Goal: Task Accomplishment & Management: Manage account settings

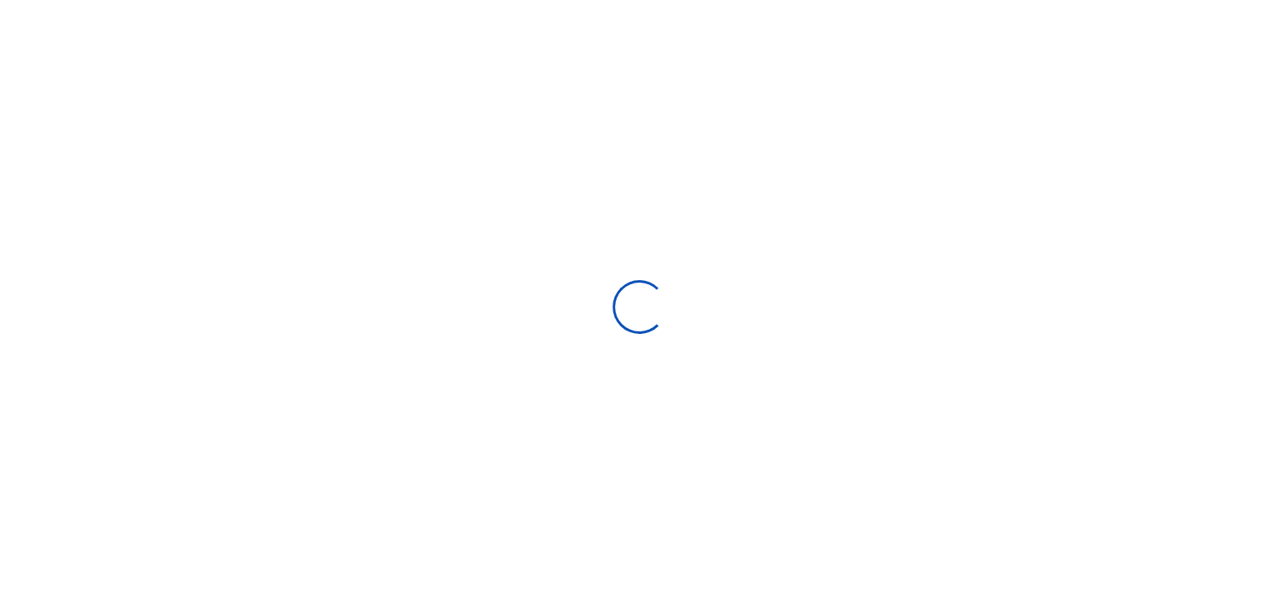
scroll to position [250, 249]
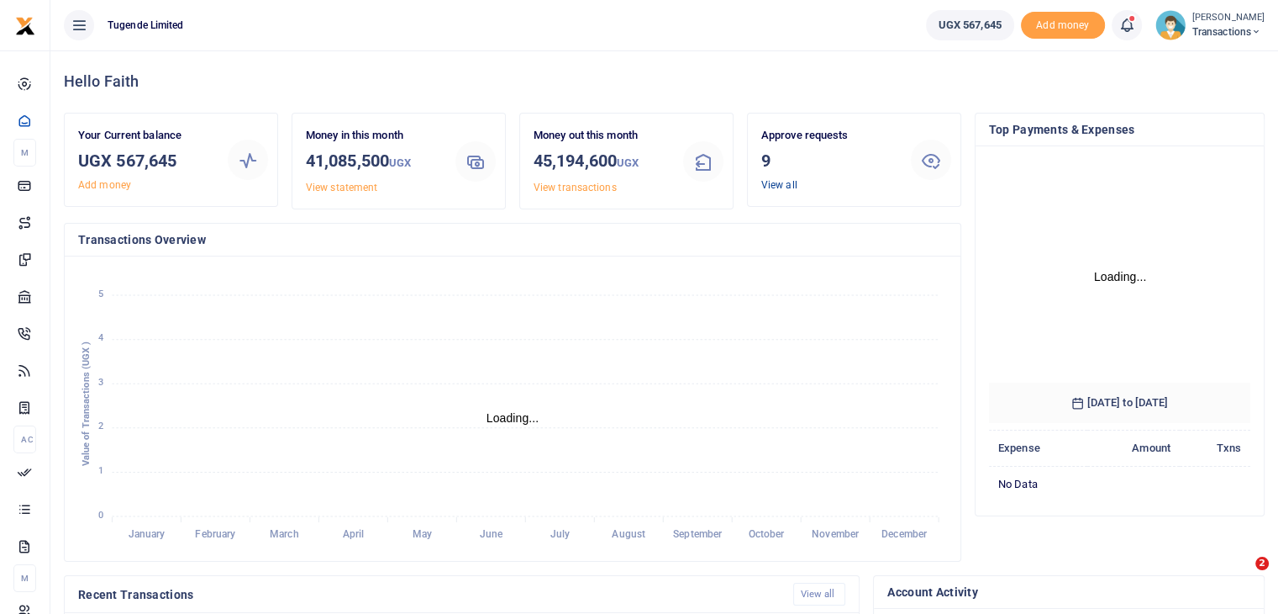
click at [781, 183] on link "View all" at bounding box center [779, 185] width 36 height 12
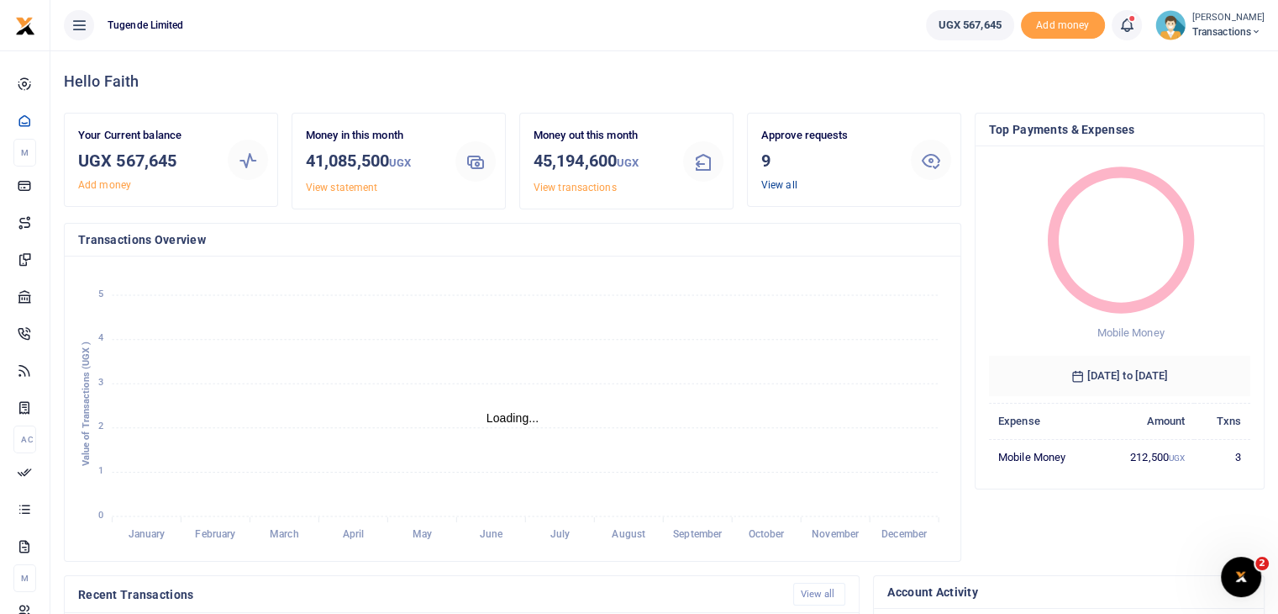
scroll to position [13, 13]
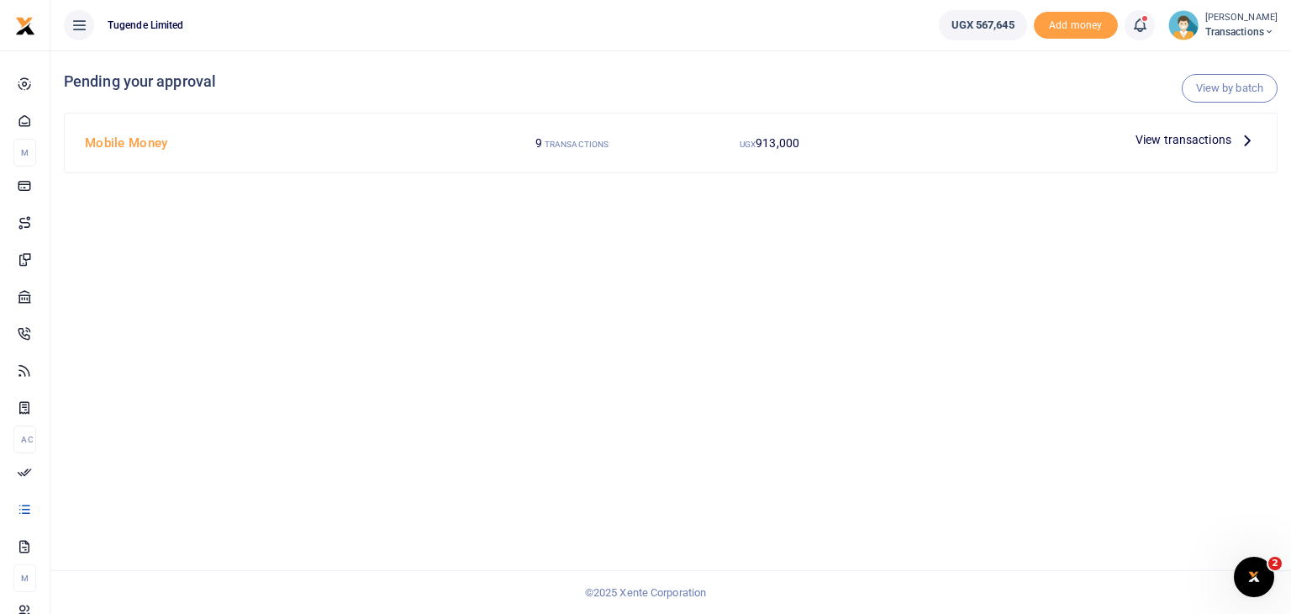
click at [1160, 140] on span "View transactions" at bounding box center [1183, 139] width 96 height 18
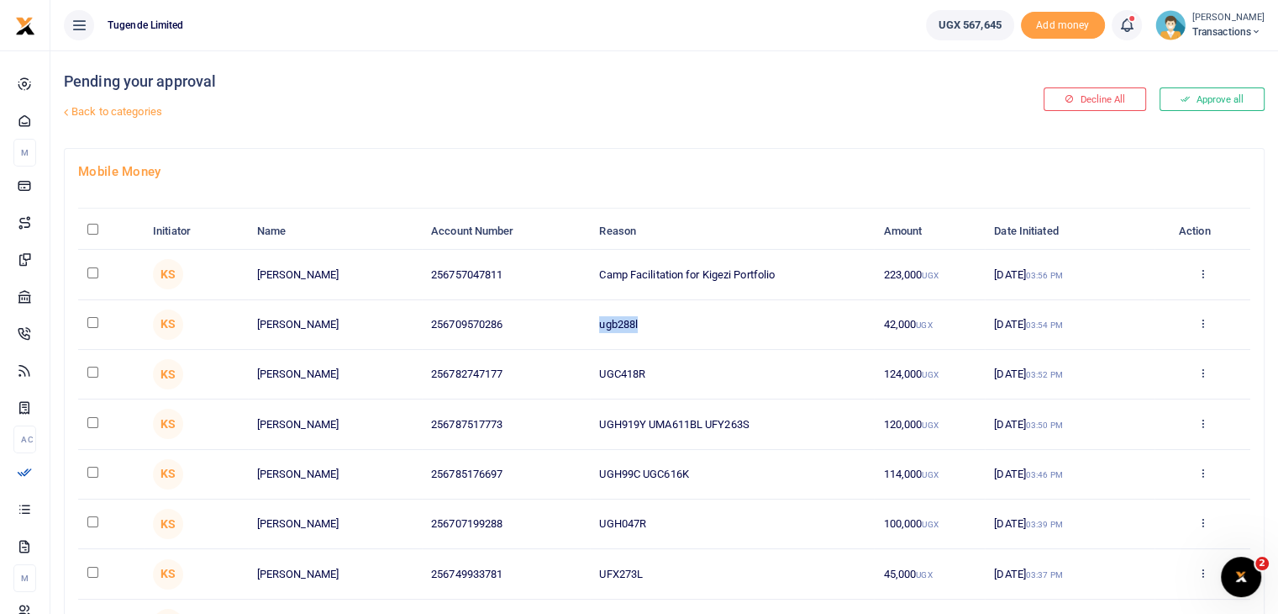
drag, startPoint x: 595, startPoint y: 320, endPoint x: 672, endPoint y: 320, distance: 76.5
click at [672, 320] on td "ugb288l" at bounding box center [732, 325] width 284 height 50
copy td "ugb288l"
click at [91, 319] on input "checkbox" at bounding box center [92, 322] width 11 height 11
checkbox input "true"
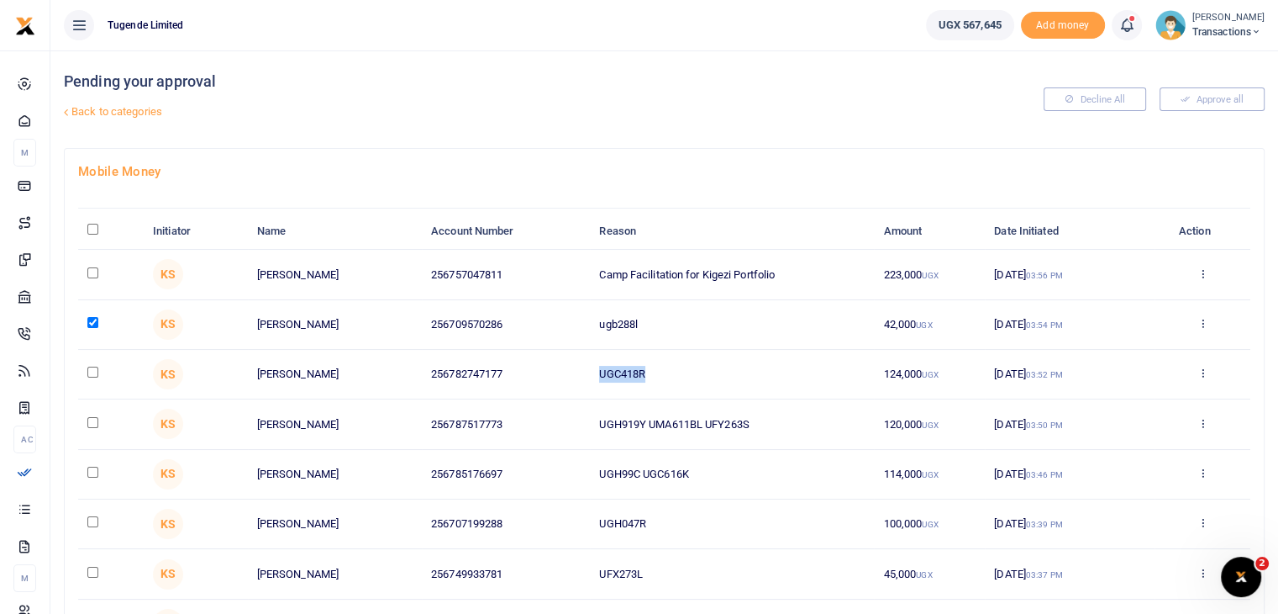
drag, startPoint x: 598, startPoint y: 371, endPoint x: 682, endPoint y: 371, distance: 84.0
click at [682, 371] on td "UGC418R" at bounding box center [732, 375] width 284 height 50
copy td "UGC418R"
click at [92, 371] on input "checkbox" at bounding box center [92, 371] width 11 height 11
checkbox input "true"
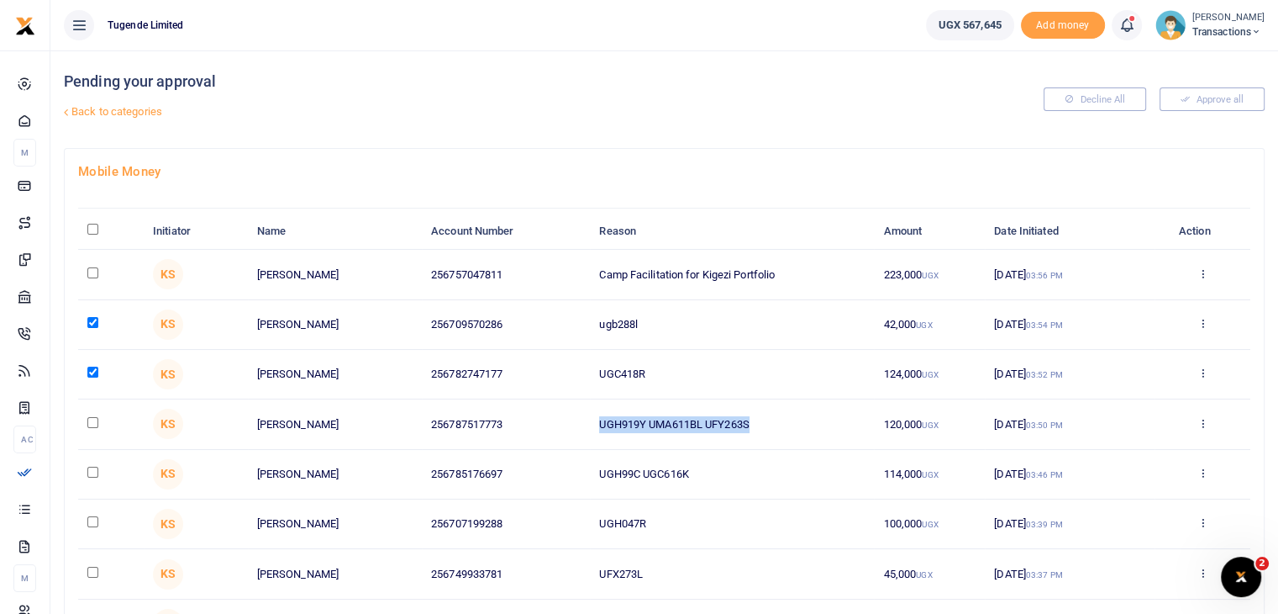
drag, startPoint x: 598, startPoint y: 424, endPoint x: 798, endPoint y: 432, distance: 200.2
click at [798, 432] on td "UGH919Y UMA611BL UFY263S" at bounding box center [732, 424] width 284 height 50
copy td "UGH919Y UMA611BL UFY263S"
click at [93, 419] on input "checkbox" at bounding box center [92, 422] width 11 height 11
checkbox input "true"
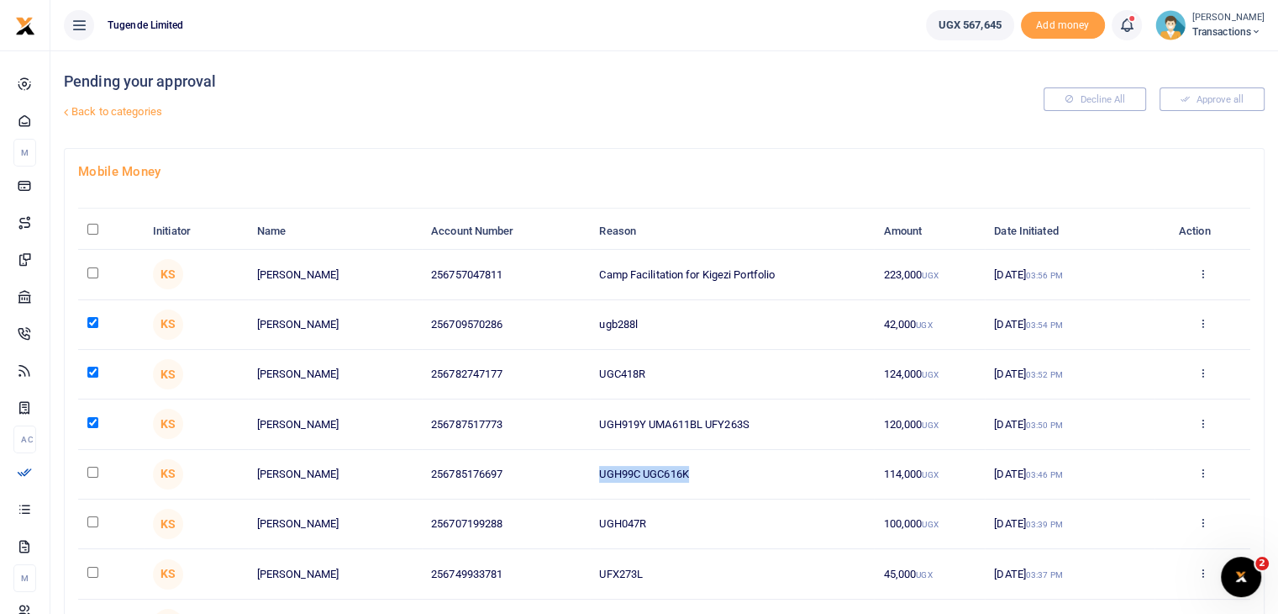
drag, startPoint x: 600, startPoint y: 475, endPoint x: 728, endPoint y: 464, distance: 128.2
click at [728, 464] on td "UGH99C UGC616K" at bounding box center [732, 475] width 284 height 50
copy td "UGH99C UGC616K"
click at [89, 471] on input "checkbox" at bounding box center [92, 471] width 11 height 11
checkbox input "true"
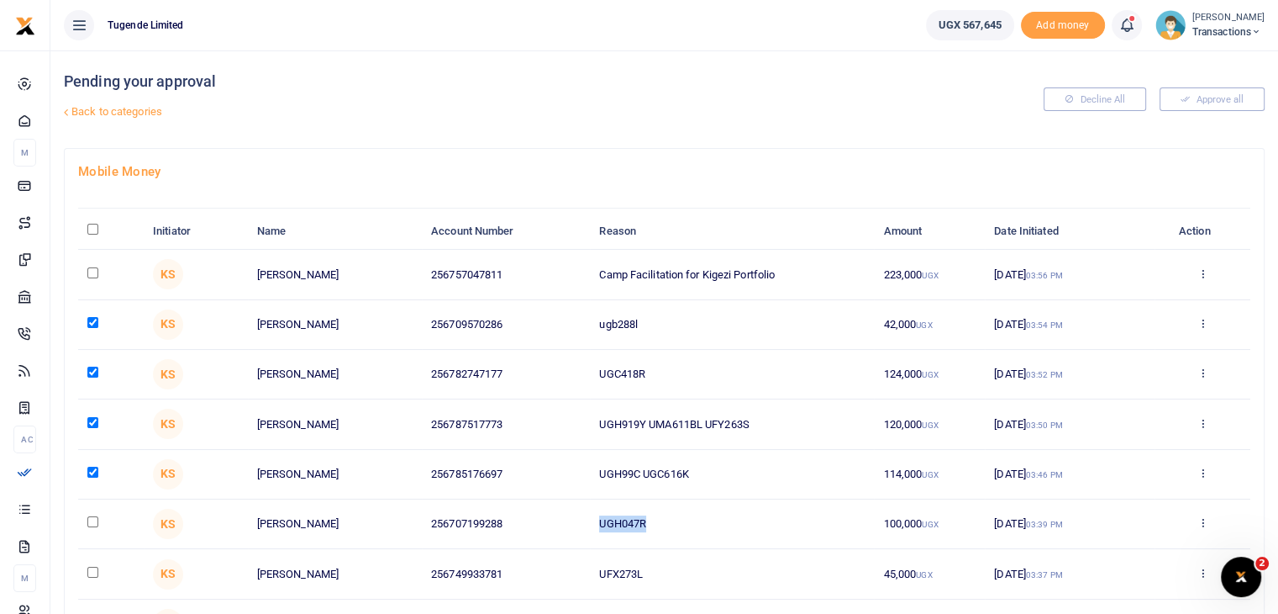
drag, startPoint x: 597, startPoint y: 530, endPoint x: 709, endPoint y: 529, distance: 112.6
click at [709, 529] on td "UGH047R" at bounding box center [732, 524] width 284 height 50
copy td "UGH047R"
click at [91, 521] on input "checkbox" at bounding box center [92, 521] width 11 height 11
checkbox input "true"
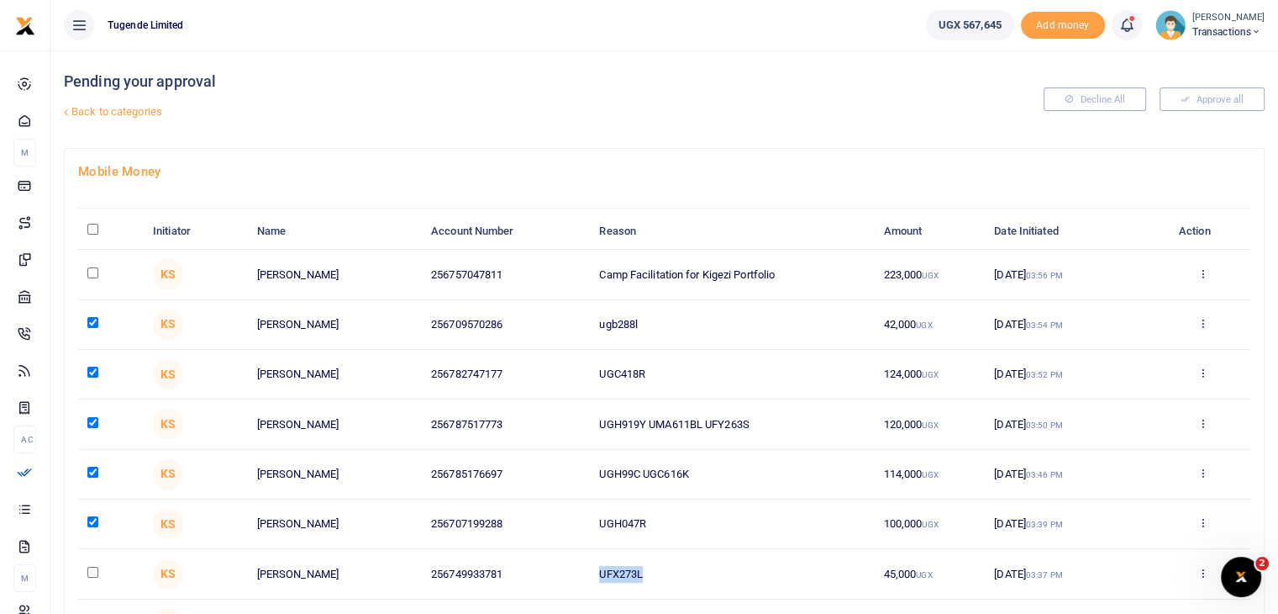
drag, startPoint x: 593, startPoint y: 572, endPoint x: 686, endPoint y: 568, distance: 93.4
click at [686, 568] on td "UFX273L" at bounding box center [732, 574] width 284 height 50
copy td "UFX273L"
click at [93, 570] on input "checkbox" at bounding box center [92, 571] width 11 height 11
checkbox input "true"
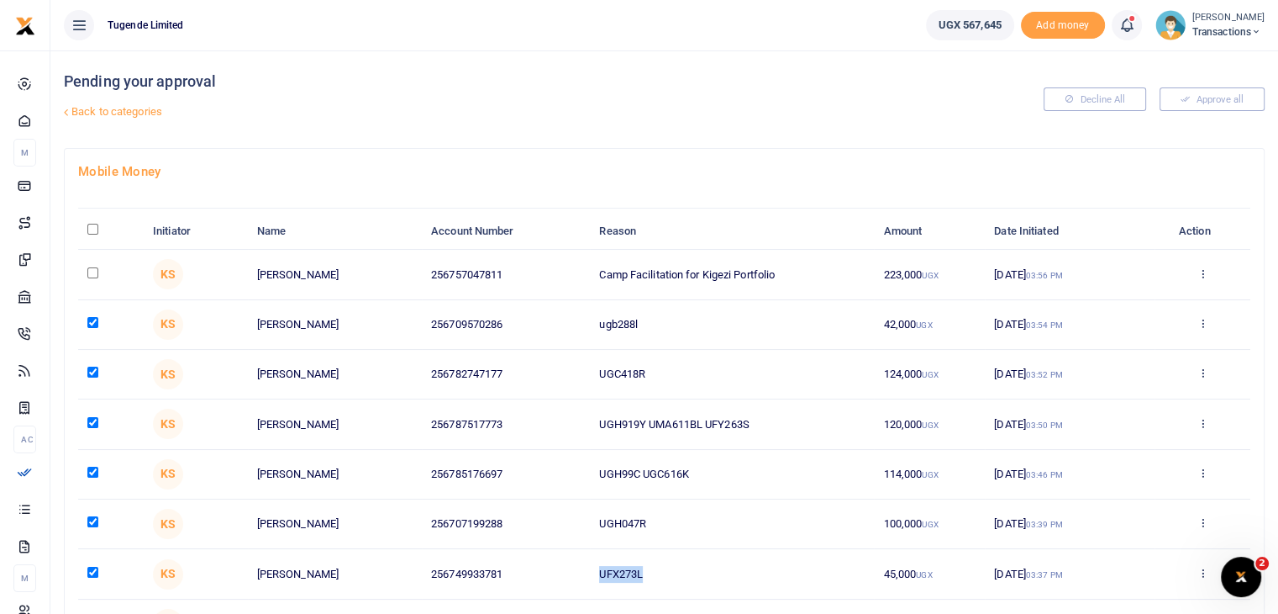
scroll to position [221, 0]
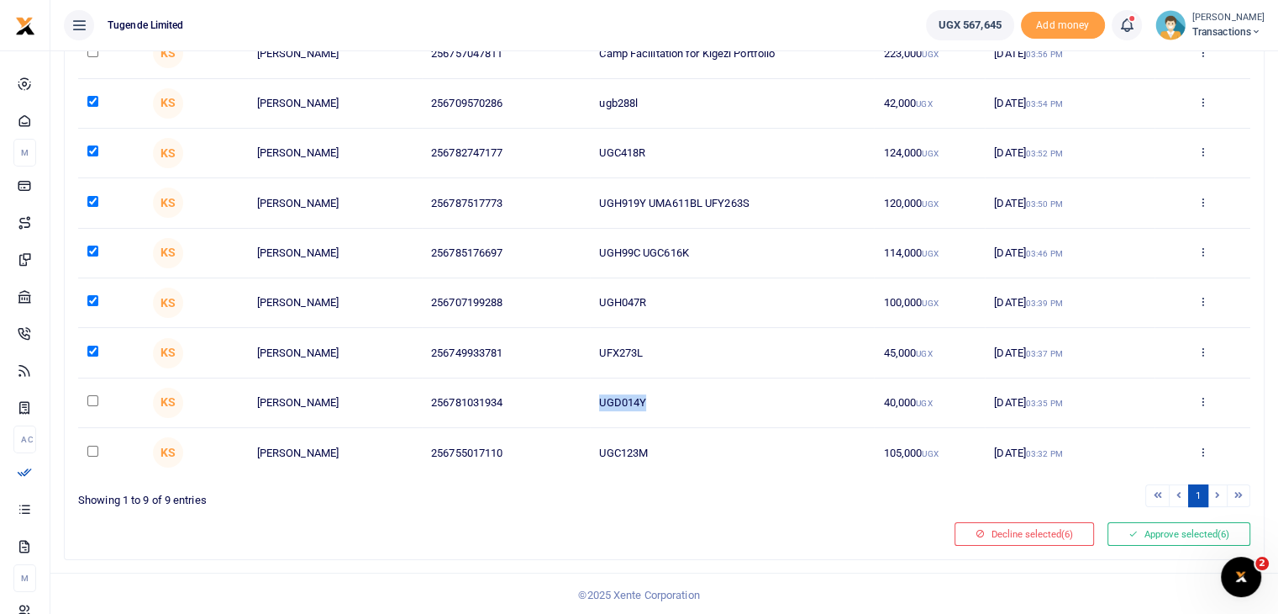
drag, startPoint x: 598, startPoint y: 401, endPoint x: 707, endPoint y: 395, distance: 108.6
click at [707, 395] on td "UGD014Y" at bounding box center [732, 403] width 284 height 50
copy td "UGD014Y"
click at [89, 401] on input "checkbox" at bounding box center [92, 400] width 11 height 11
checkbox input "true"
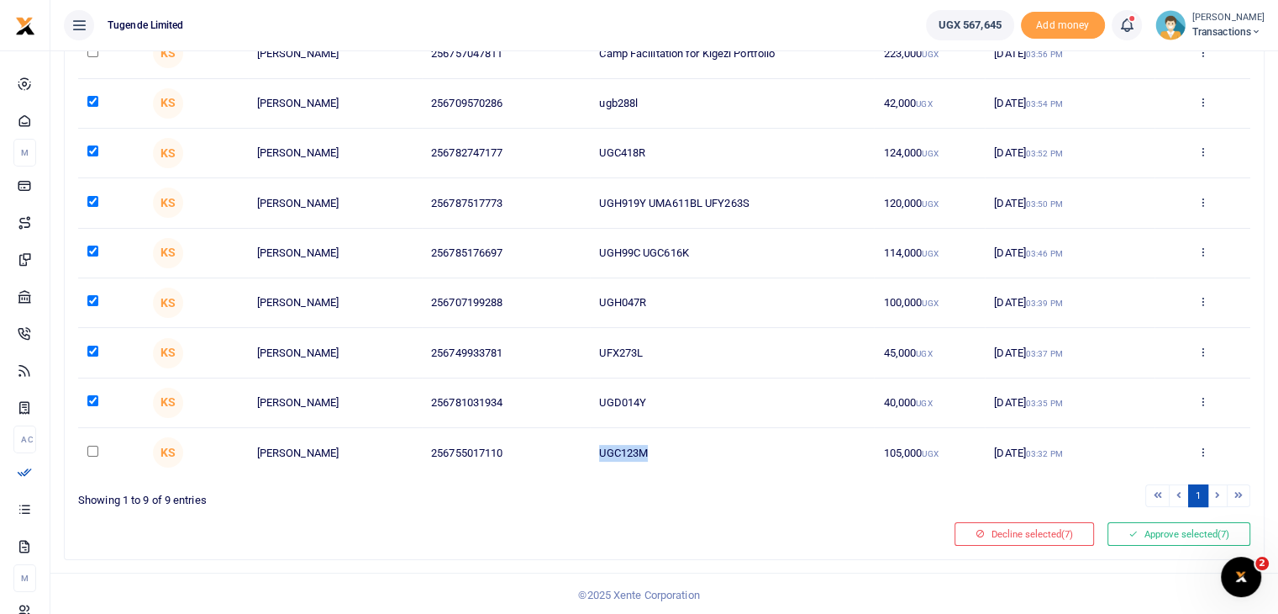
drag, startPoint x: 592, startPoint y: 451, endPoint x: 724, endPoint y: 461, distance: 133.2
click at [724, 461] on td "UGC123M" at bounding box center [732, 452] width 284 height 49
copy td "UGC123M"
click at [92, 446] on input "checkbox" at bounding box center [92, 450] width 11 height 11
checkbox input "true"
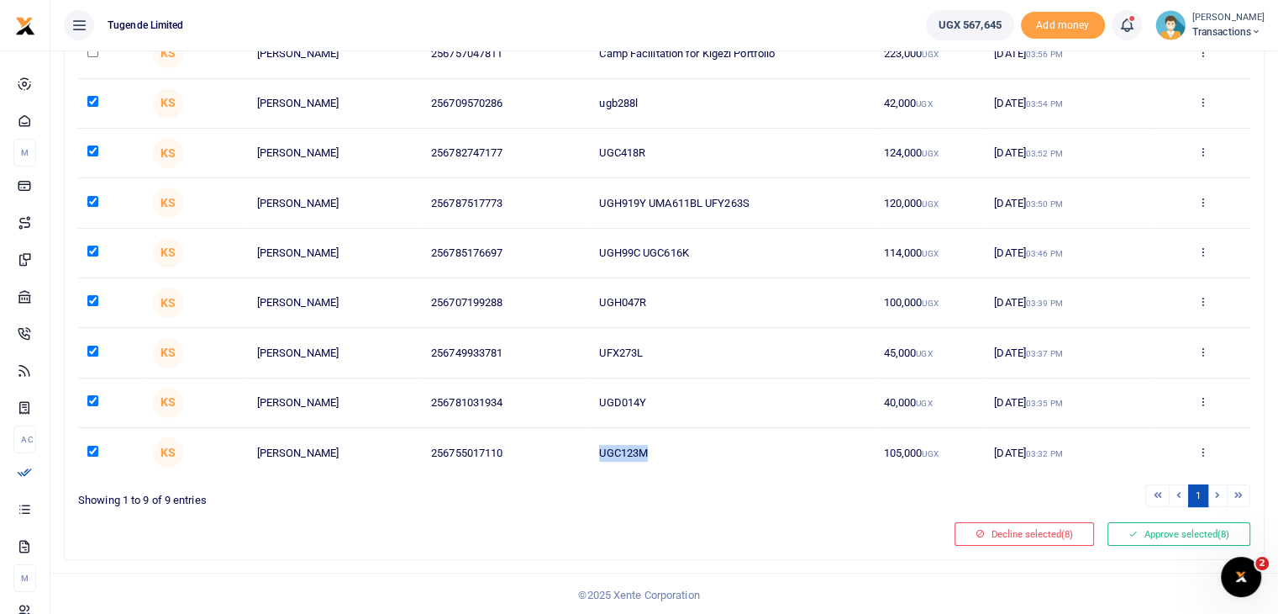
scroll to position [0, 0]
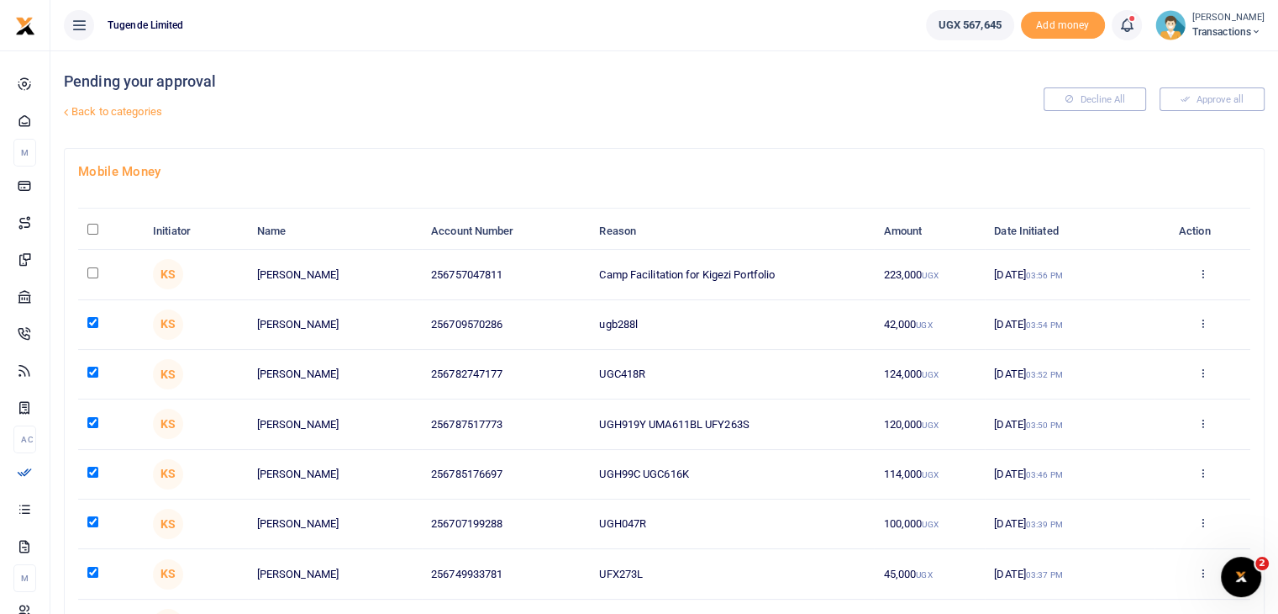
click at [1178, 23] on img at bounding box center [1171, 25] width 30 height 30
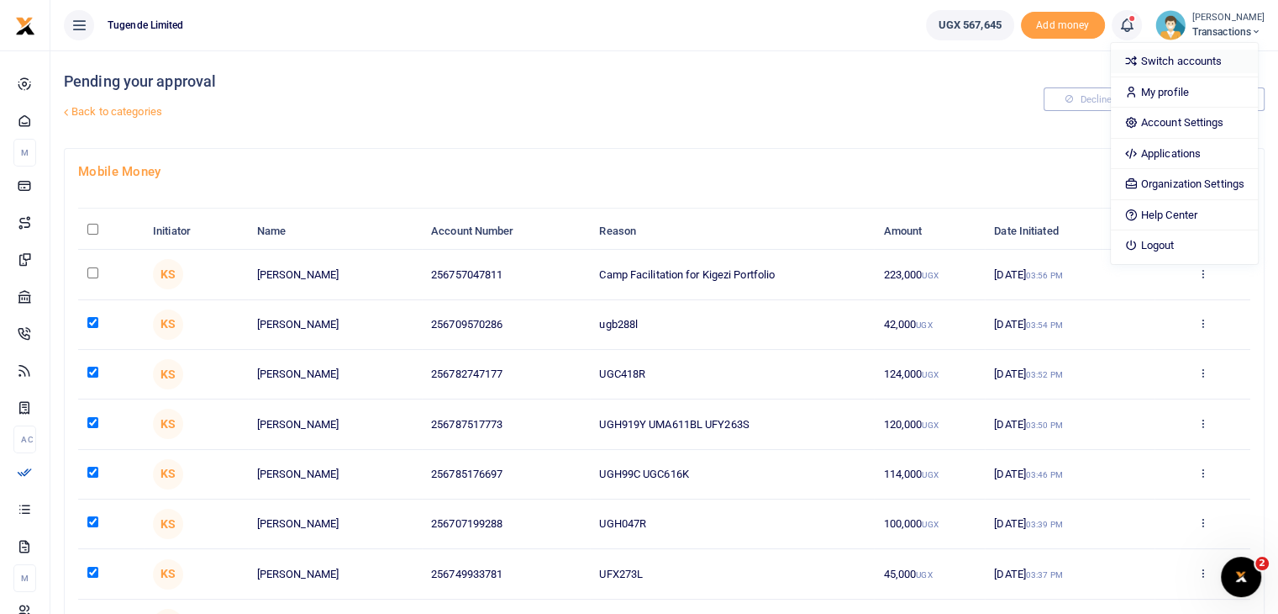
click at [1154, 56] on link "Switch accounts" at bounding box center [1184, 62] width 147 height 24
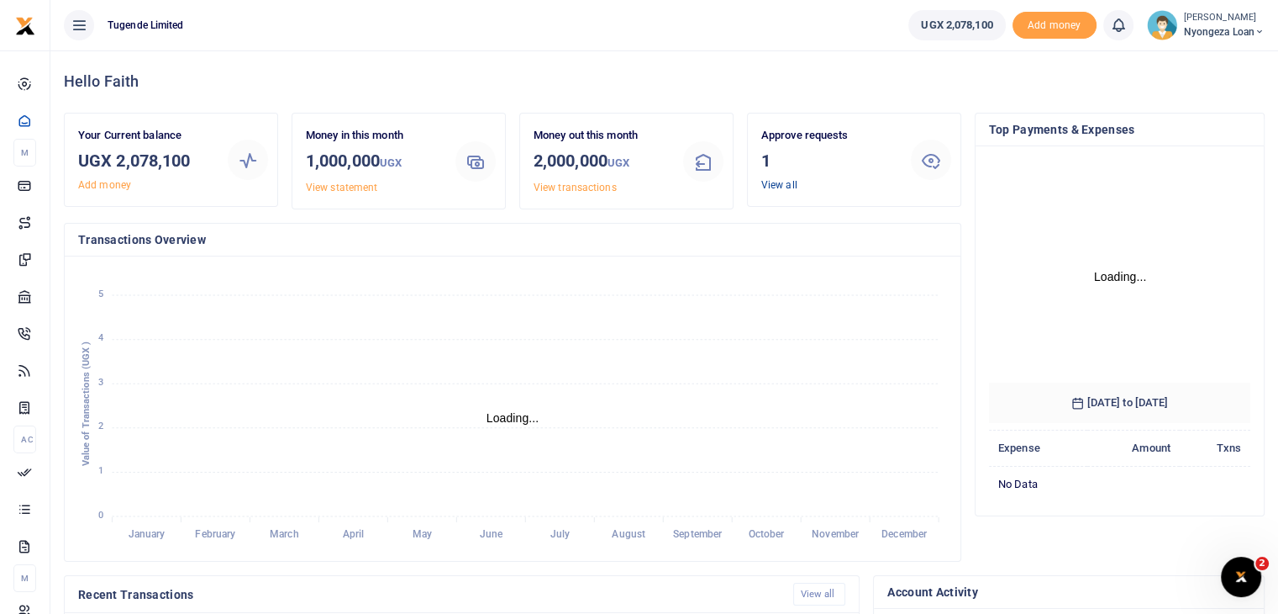
click at [770, 187] on link "View all" at bounding box center [779, 185] width 36 height 12
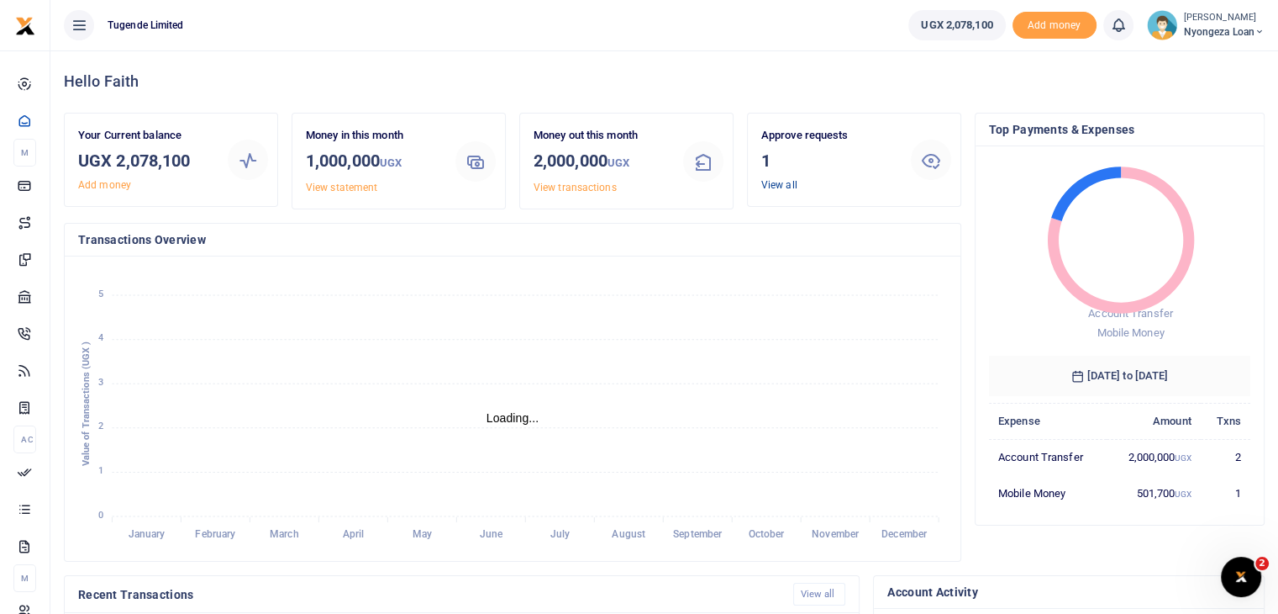
scroll to position [13, 13]
click at [780, 182] on link "View all" at bounding box center [779, 185] width 36 height 12
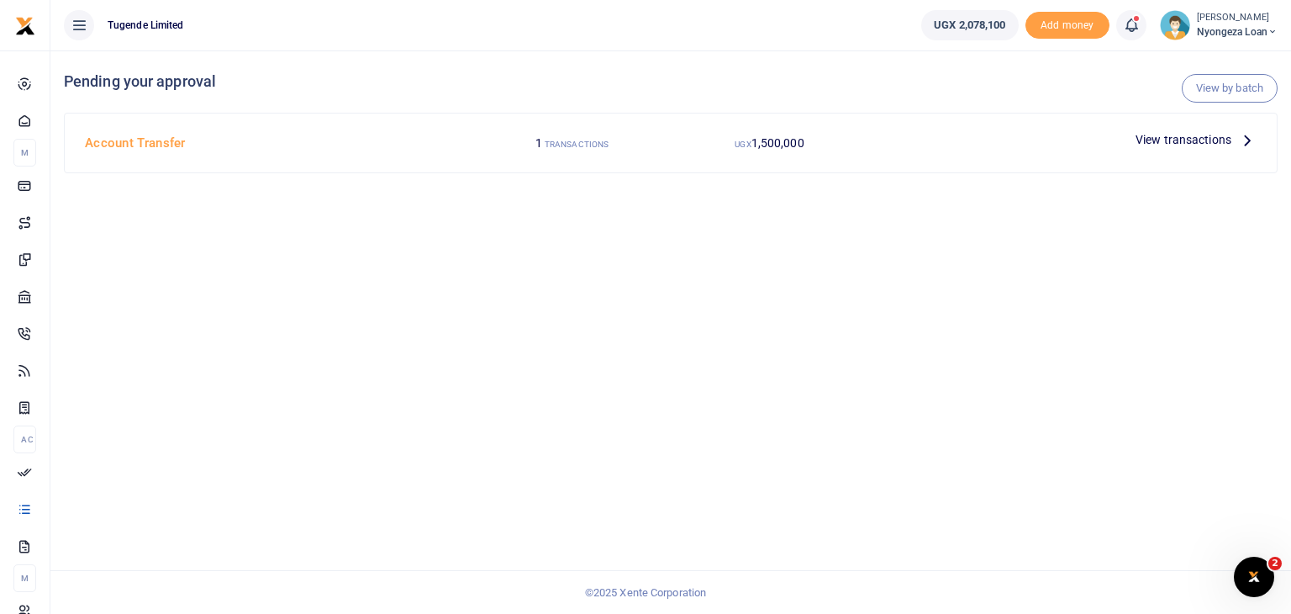
click at [1161, 138] on span "View transactions" at bounding box center [1183, 139] width 96 height 18
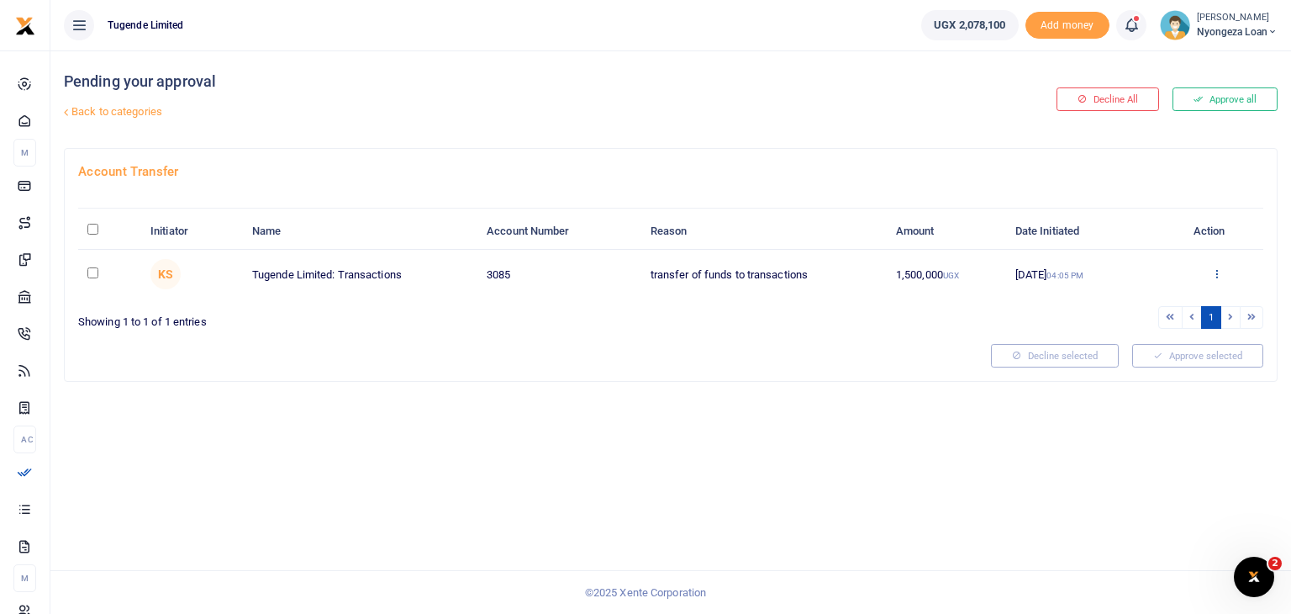
click at [1214, 277] on icon at bounding box center [1216, 273] width 11 height 12
click at [1143, 300] on link "Approve" at bounding box center [1155, 301] width 133 height 24
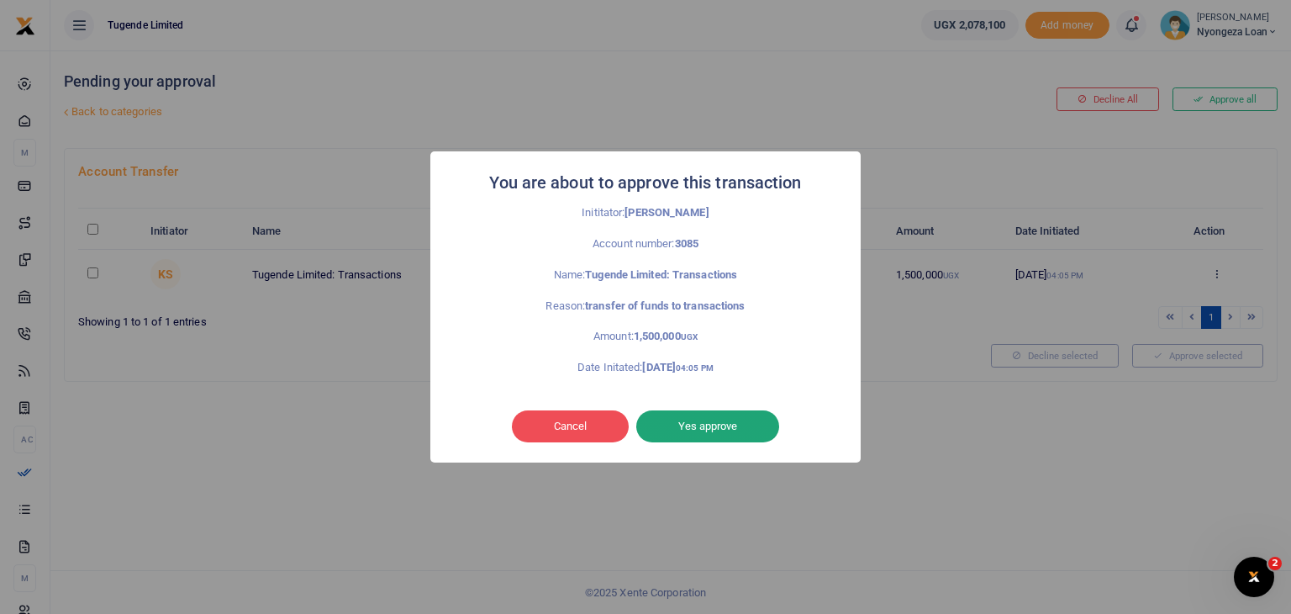
click at [736, 420] on button "Yes approve" at bounding box center [707, 426] width 143 height 32
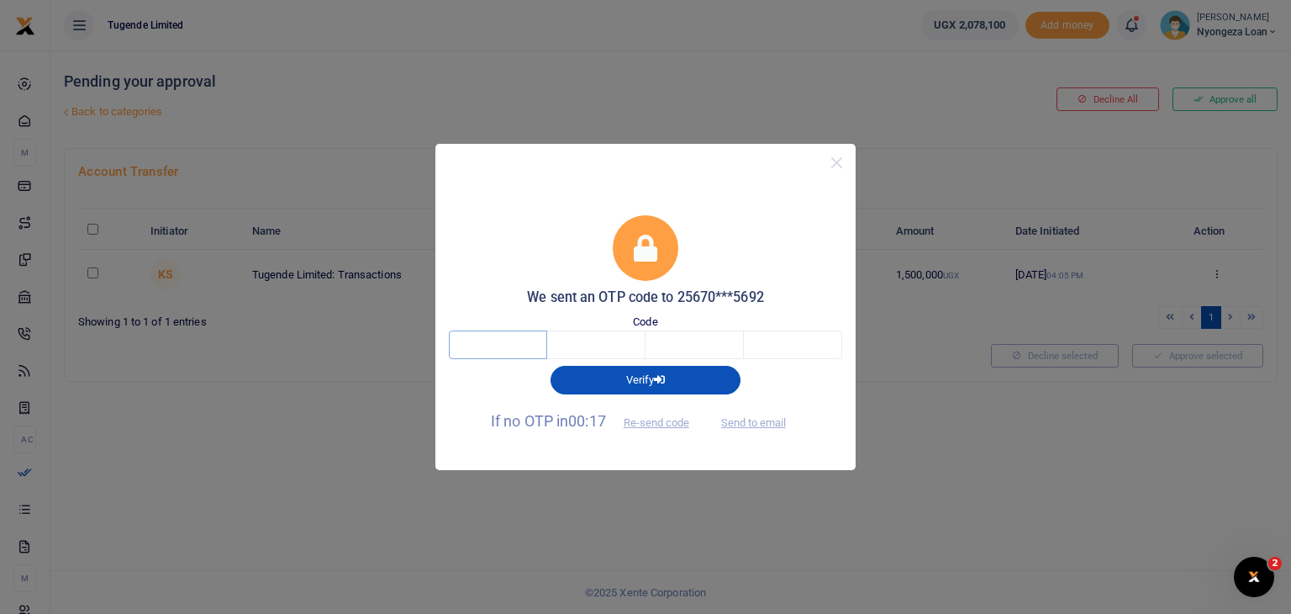
click at [495, 342] on input "text" at bounding box center [498, 344] width 98 height 29
type input "2"
type input "9"
type input "6"
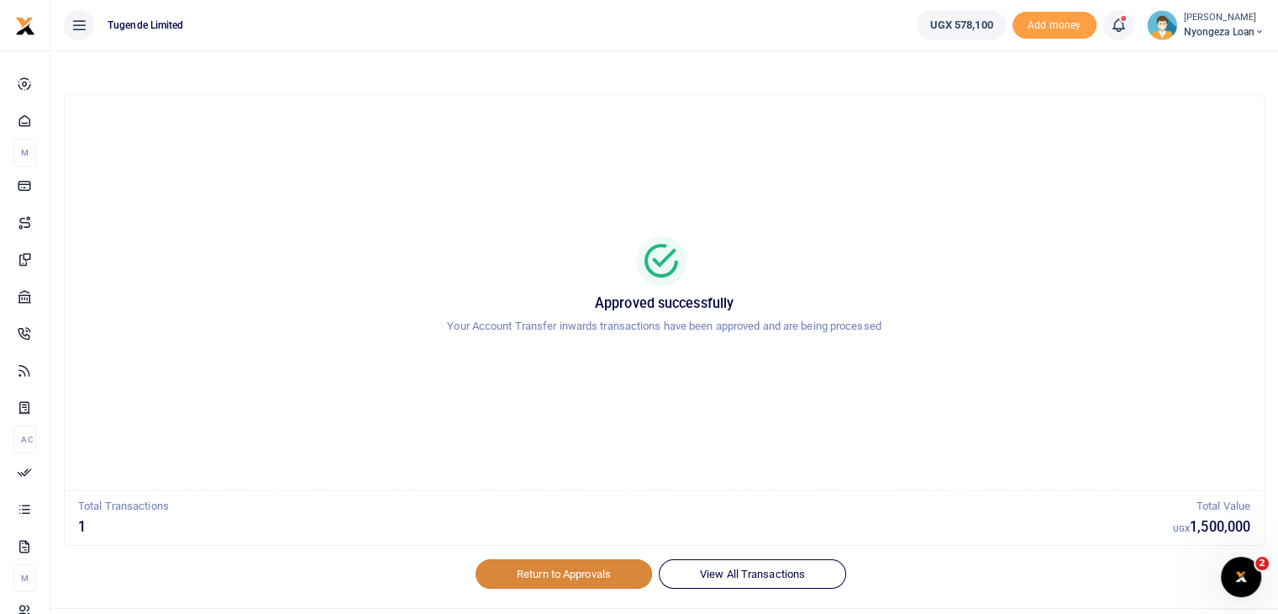
click at [540, 569] on link "Return to Approvals" at bounding box center [564, 573] width 176 height 29
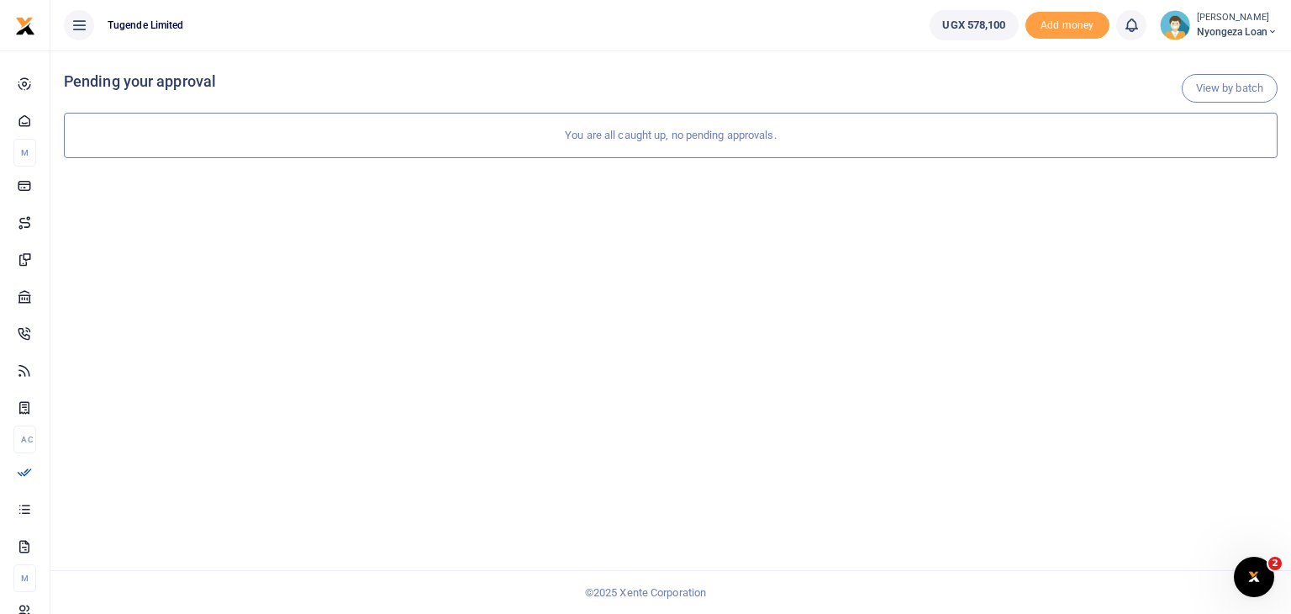
click at [1177, 26] on img at bounding box center [1175, 25] width 30 height 30
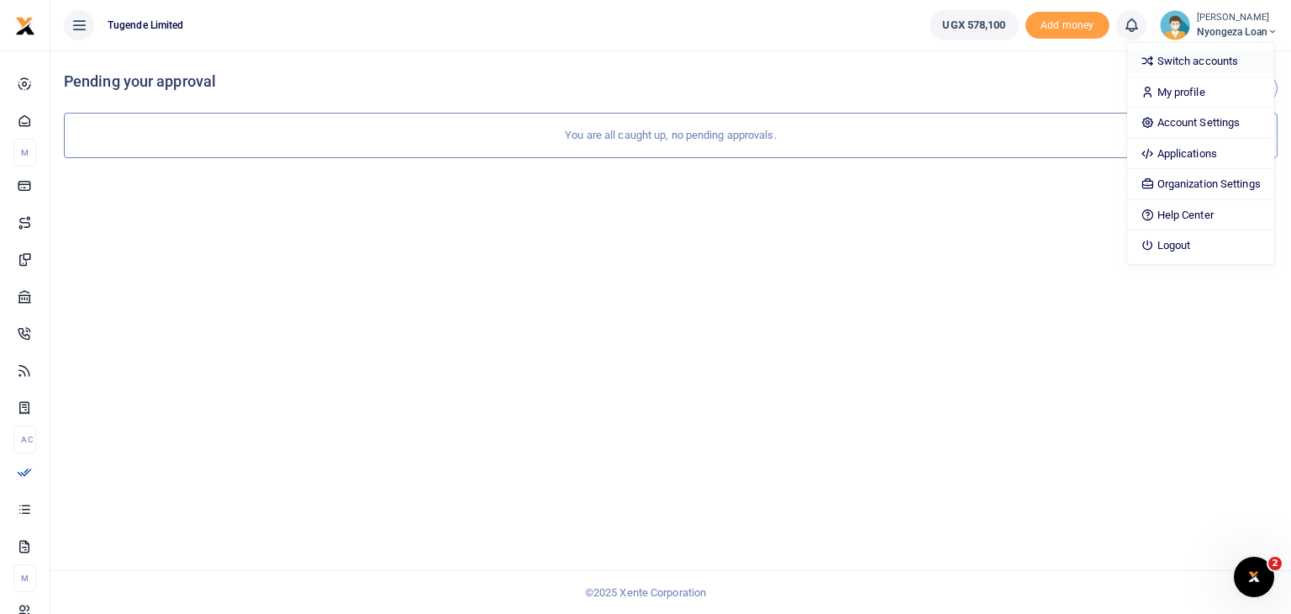
click at [1179, 55] on link "Switch accounts" at bounding box center [1200, 62] width 147 height 24
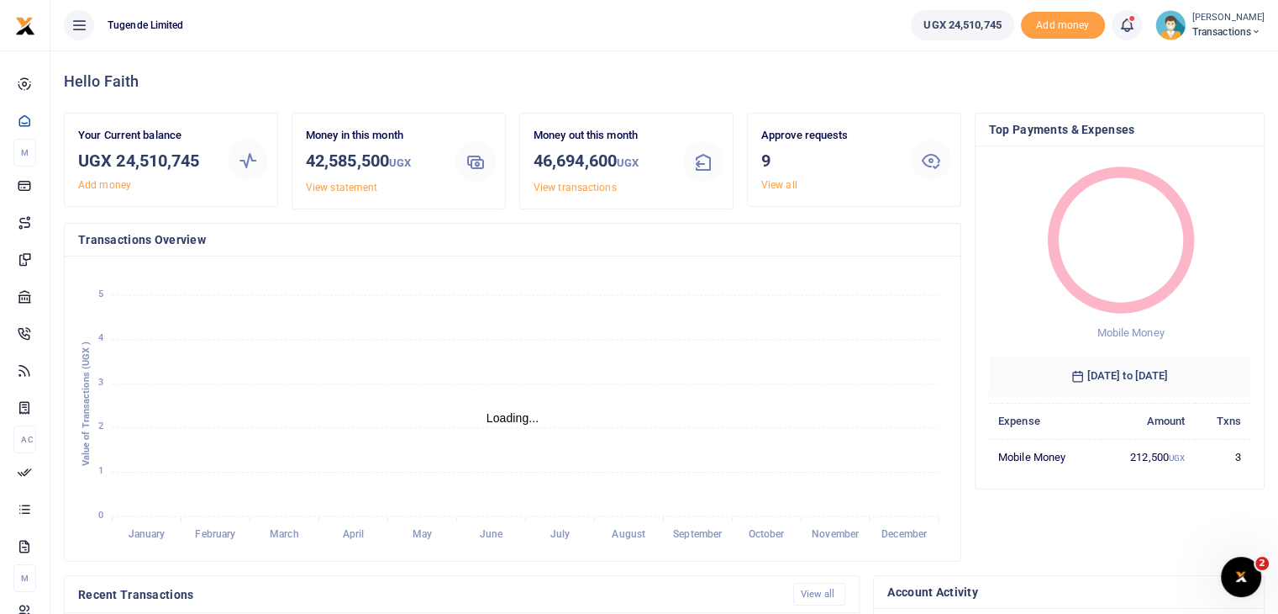
scroll to position [13, 13]
click at [788, 183] on link "View all" at bounding box center [779, 185] width 36 height 12
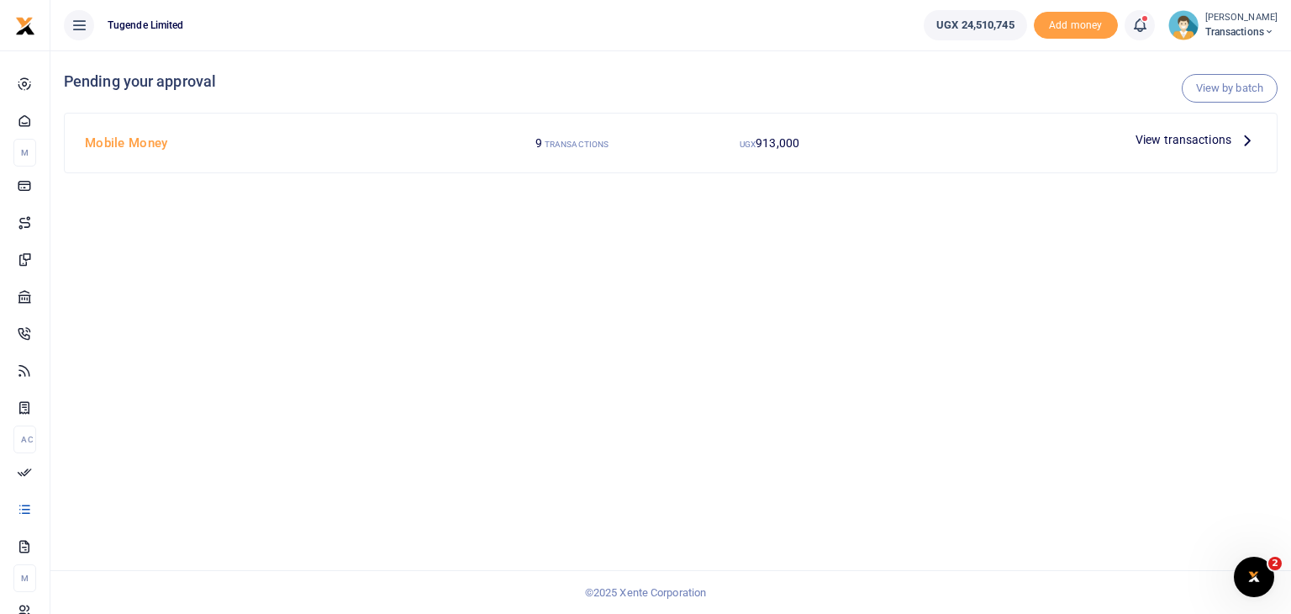
click at [1172, 145] on span "View transactions" at bounding box center [1183, 139] width 96 height 18
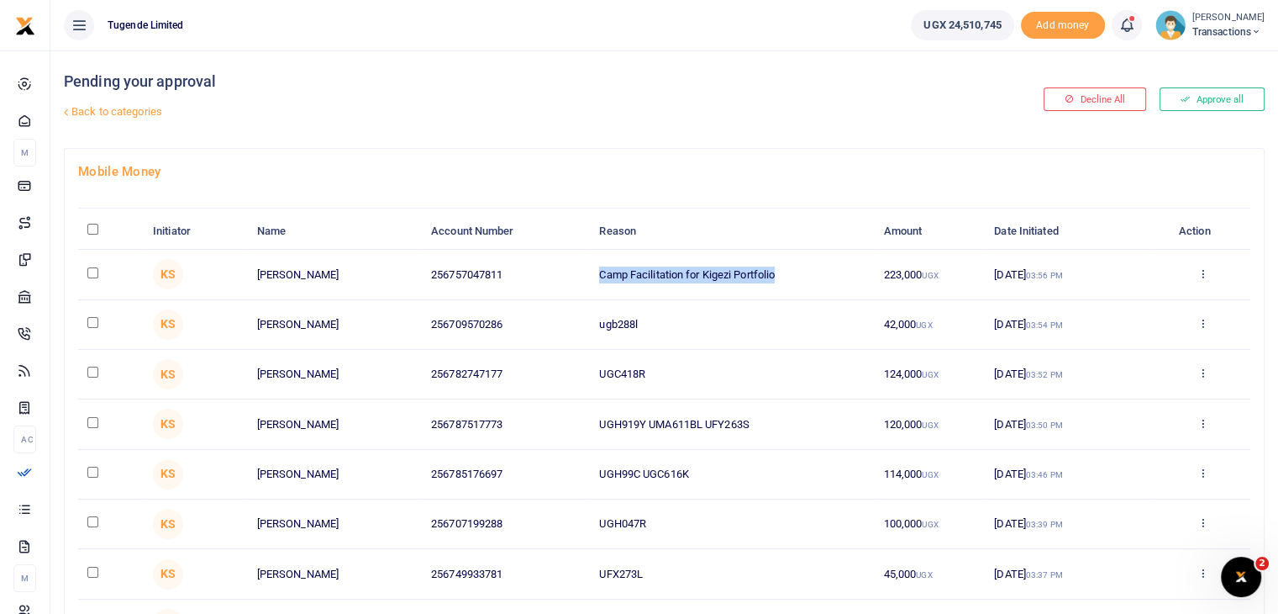
drag, startPoint x: 600, startPoint y: 273, endPoint x: 788, endPoint y: 266, distance: 188.4
click at [788, 266] on td "Camp Facilitation for Kigezi Portfolio" at bounding box center [732, 275] width 284 height 50
copy td "Camp Facilitation for Kigezi Portfolio"
click at [92, 227] on input "\a \a : activate to sort column descending" at bounding box center [92, 229] width 11 height 11
checkbox input "true"
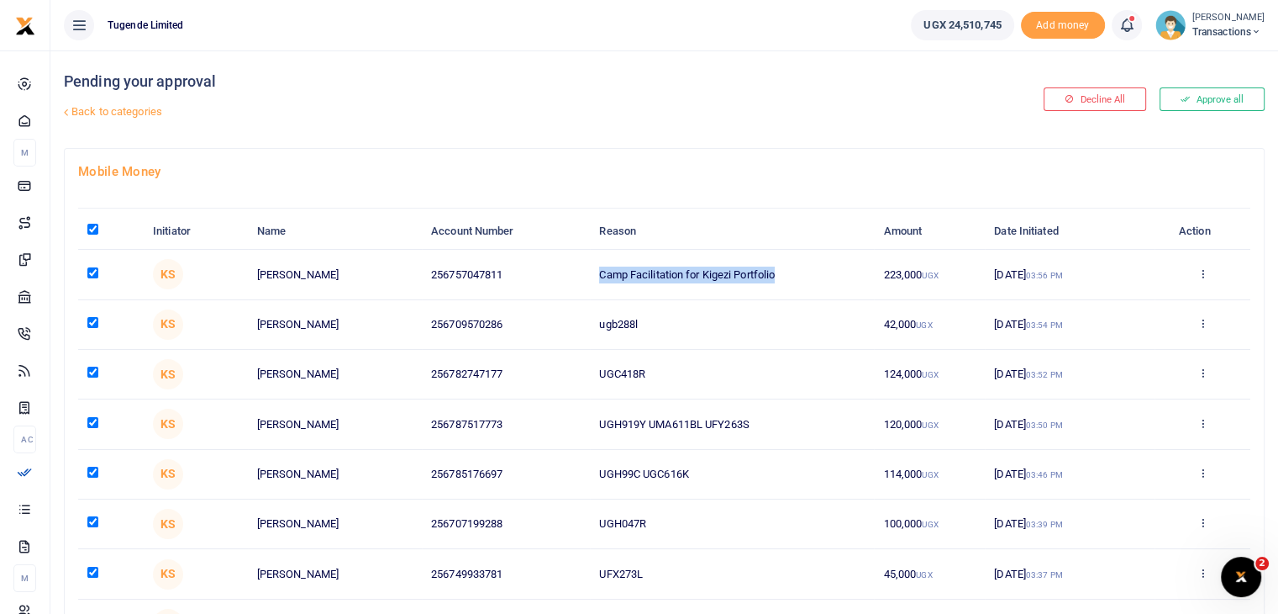
checkbox input "true"
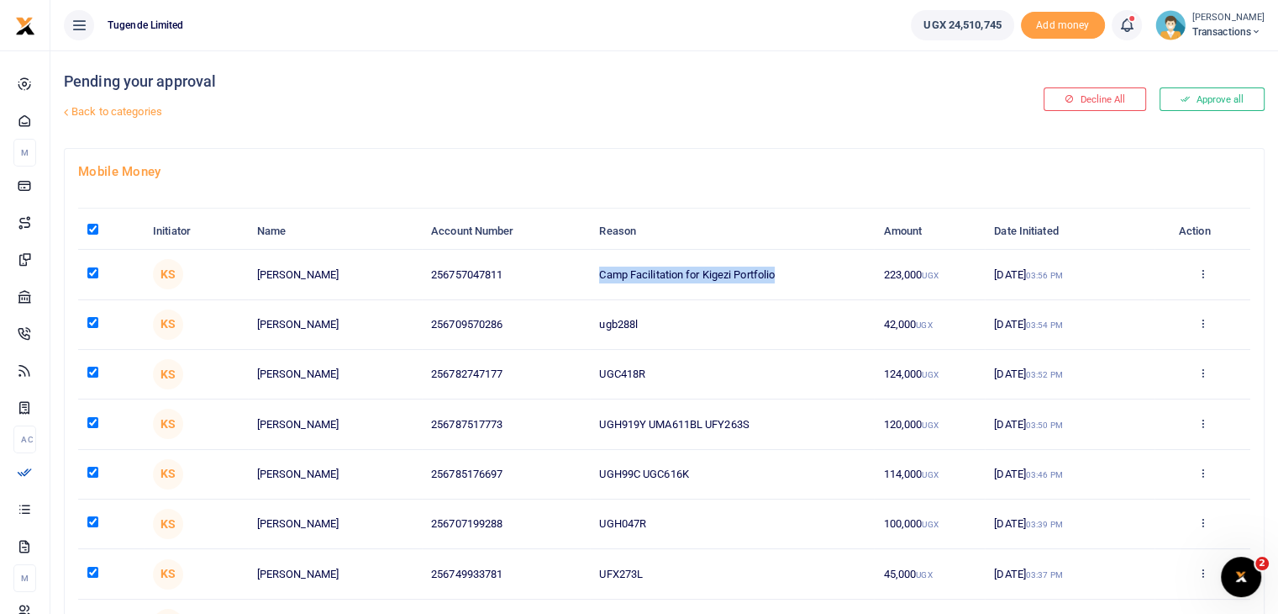
checkbox input "true"
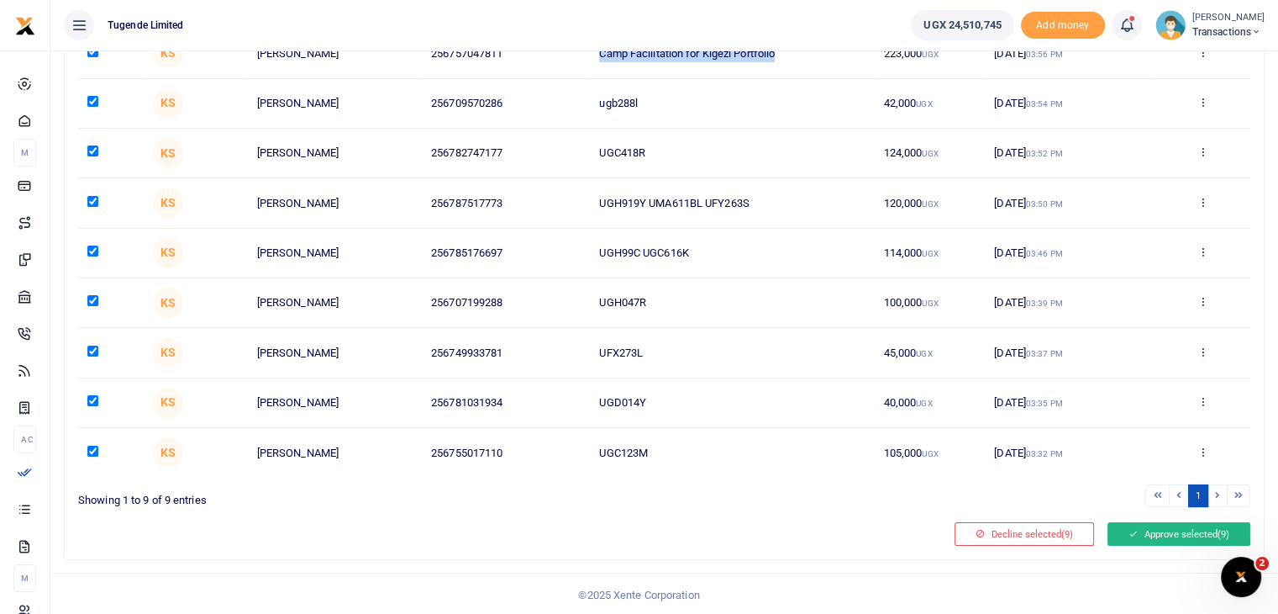
click at [1160, 530] on button "Approve selected (9)" at bounding box center [1179, 534] width 143 height 24
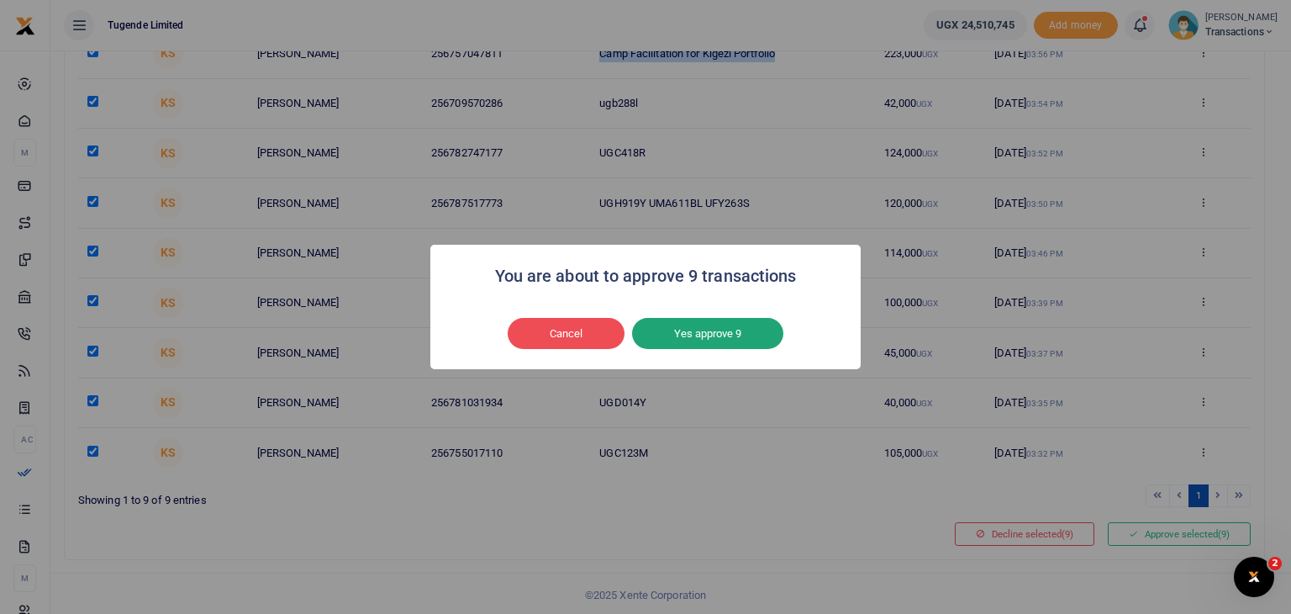
click at [675, 333] on button "Yes approve 9" at bounding box center [707, 334] width 151 height 32
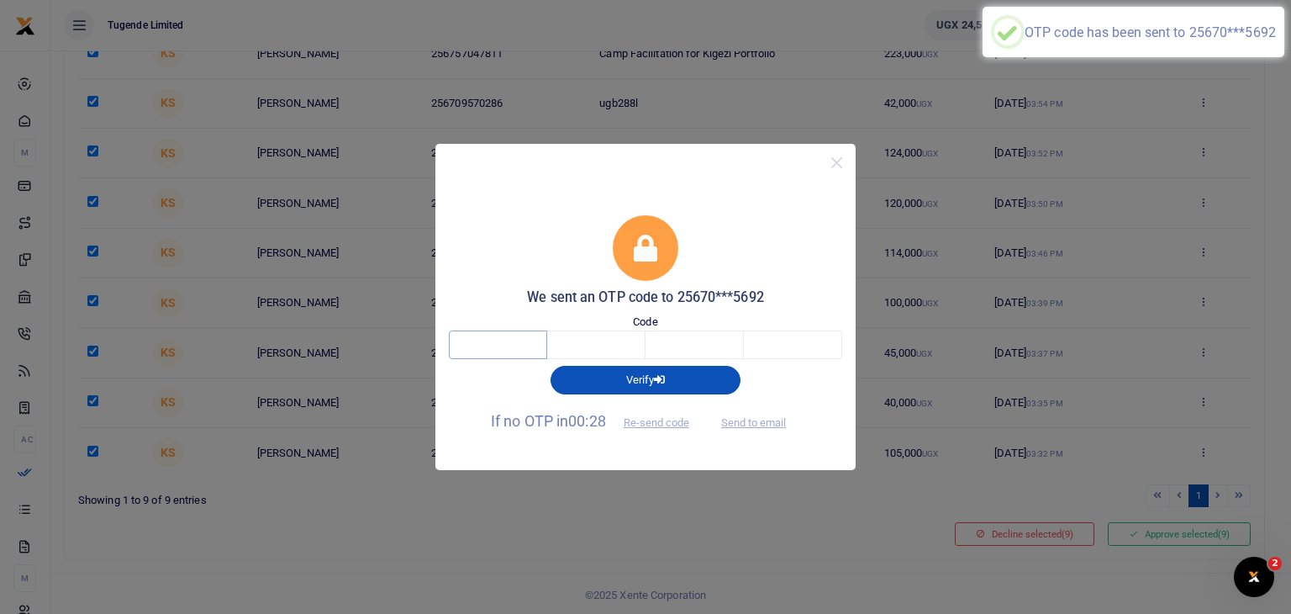
click at [477, 344] on input "text" at bounding box center [498, 344] width 98 height 29
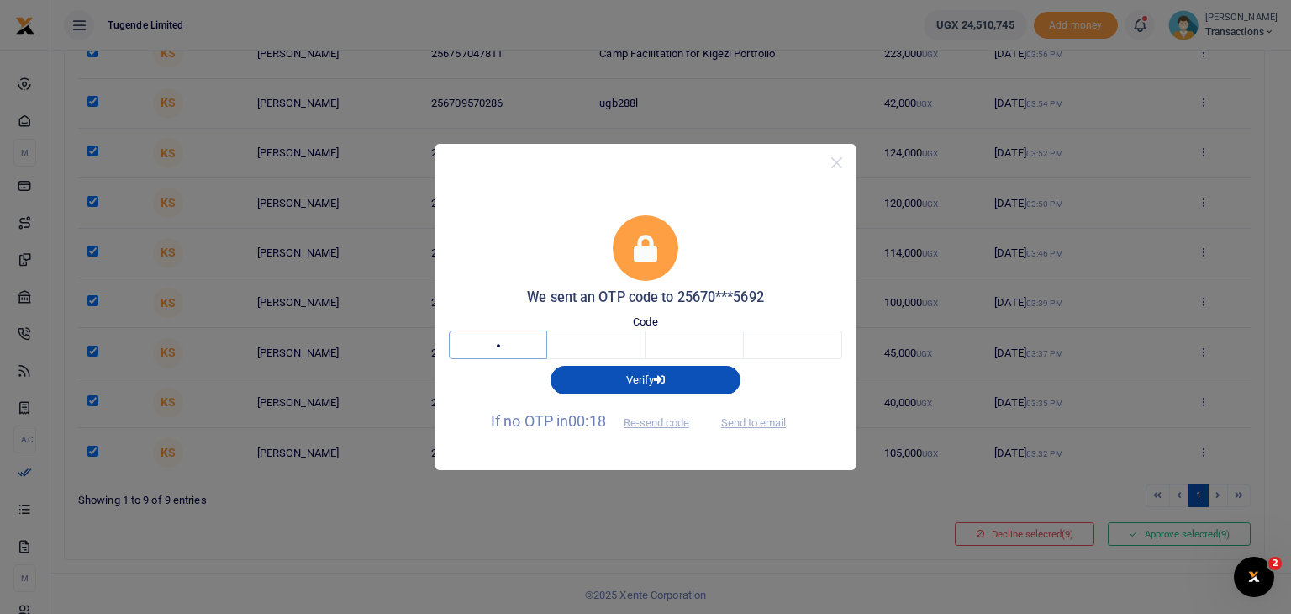
type input "2"
type input "0"
type input "3"
type input "9"
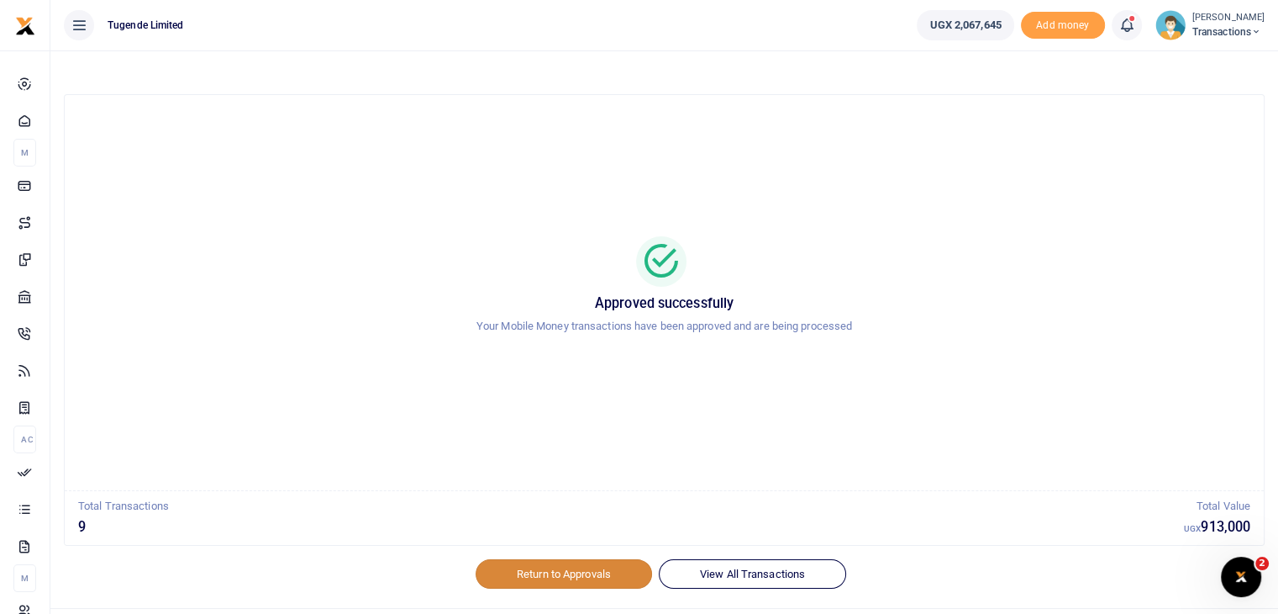
click at [530, 582] on link "Return to Approvals" at bounding box center [564, 573] width 176 height 29
